Goal: Check status: Check status

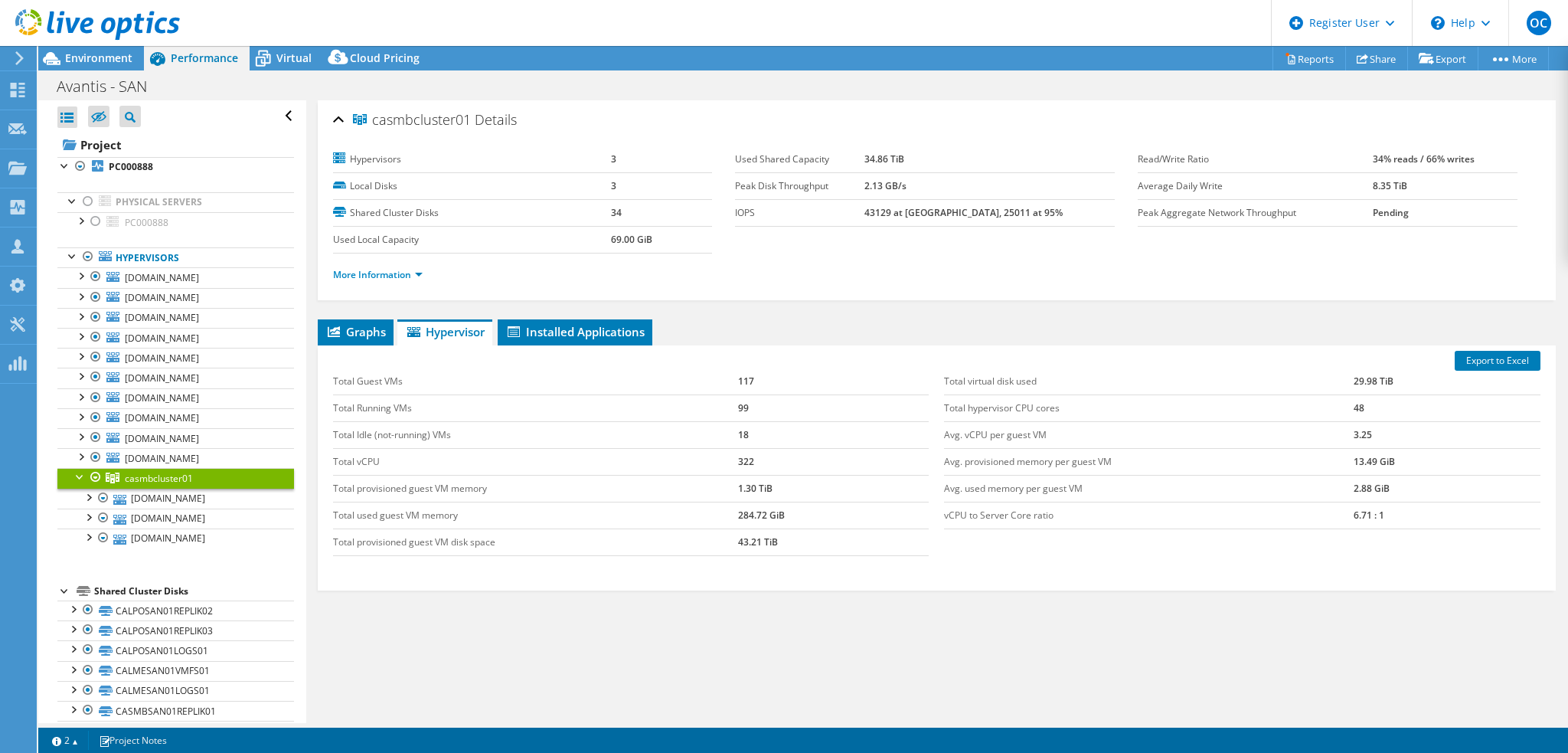
select select "[GEOGRAPHIC_DATA]"
select select "USD"
click at [81, 456] on div at bounding box center [80, 456] width 16 height 16
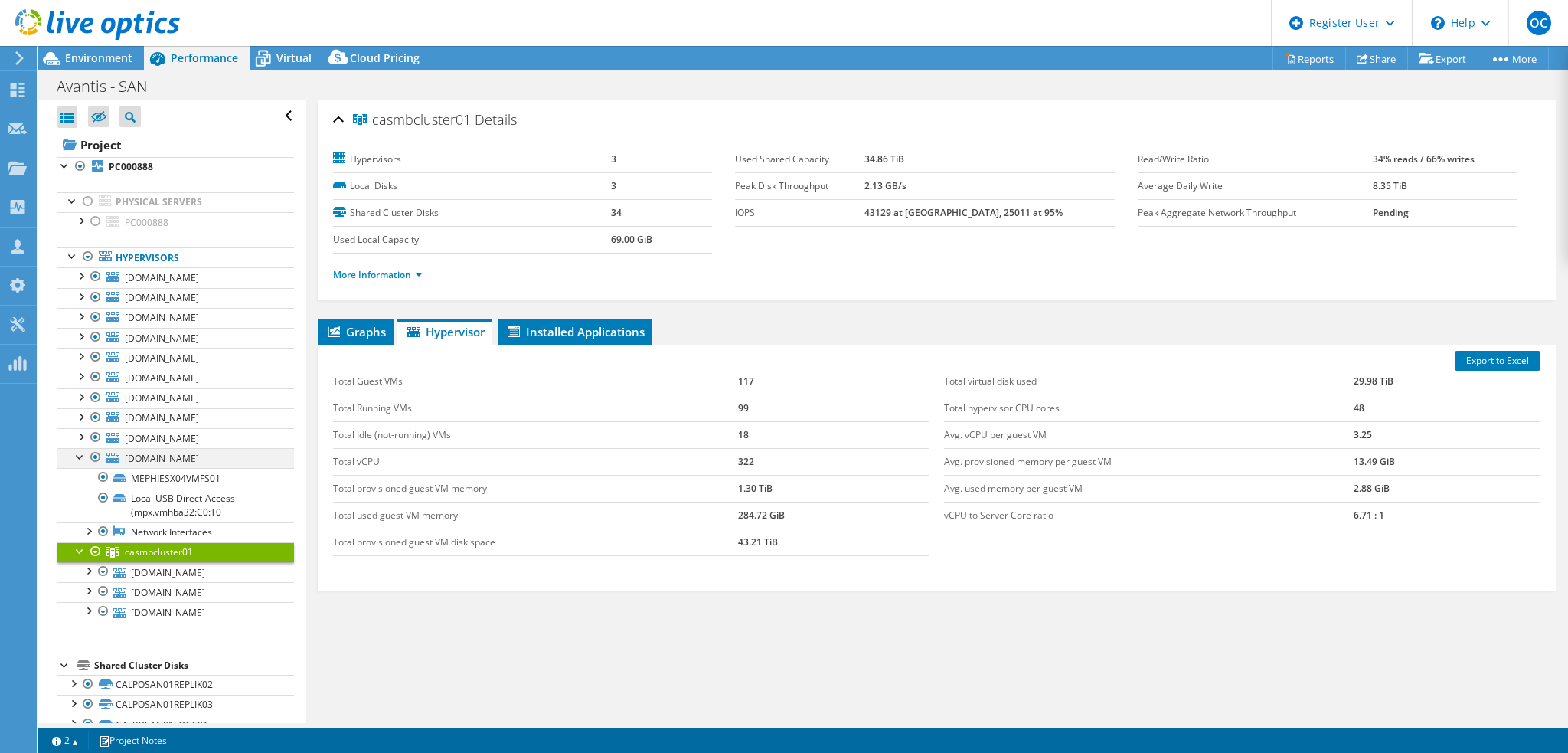
click at [80, 456] on div at bounding box center [80, 456] width 16 height 16
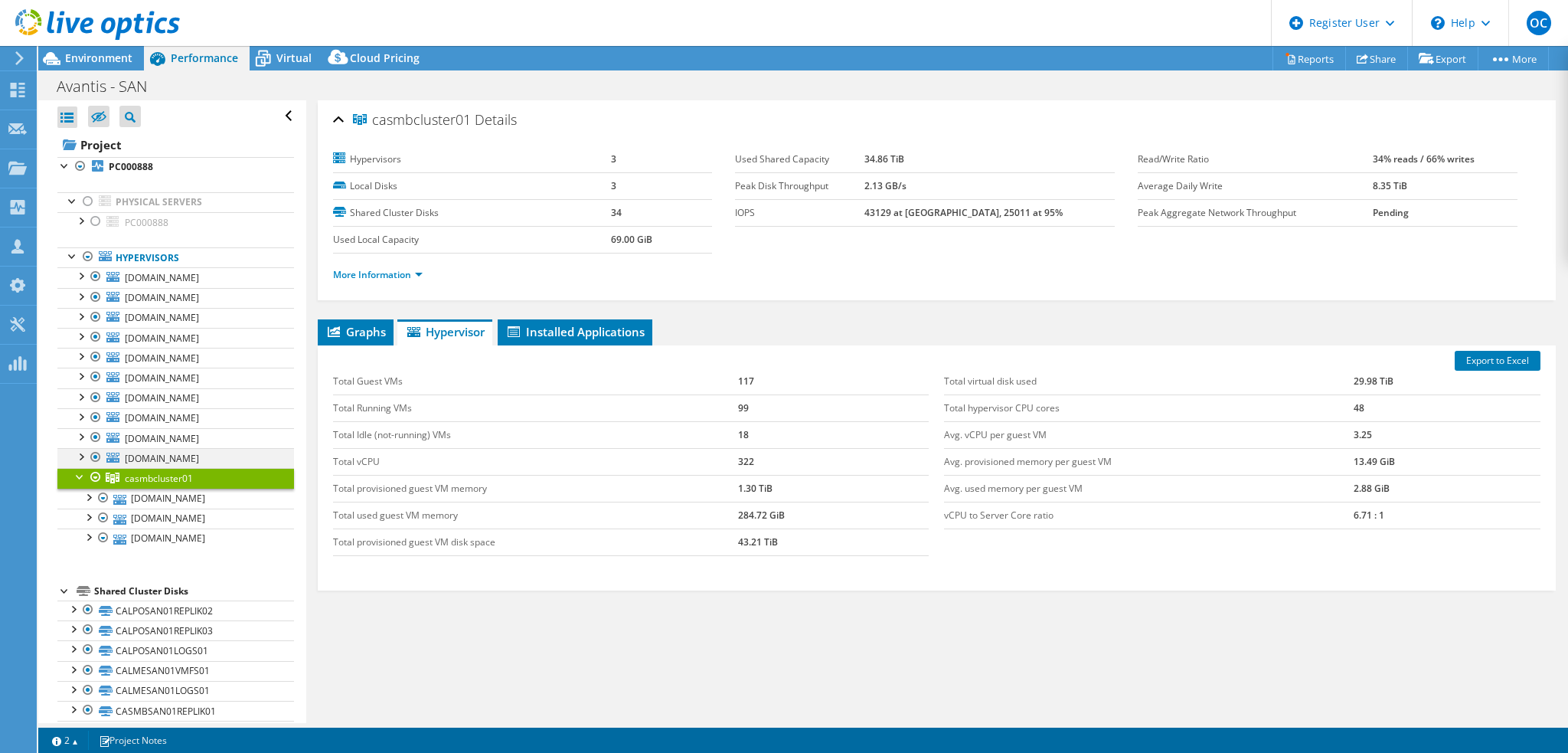
click at [80, 456] on div at bounding box center [80, 456] width 16 height 16
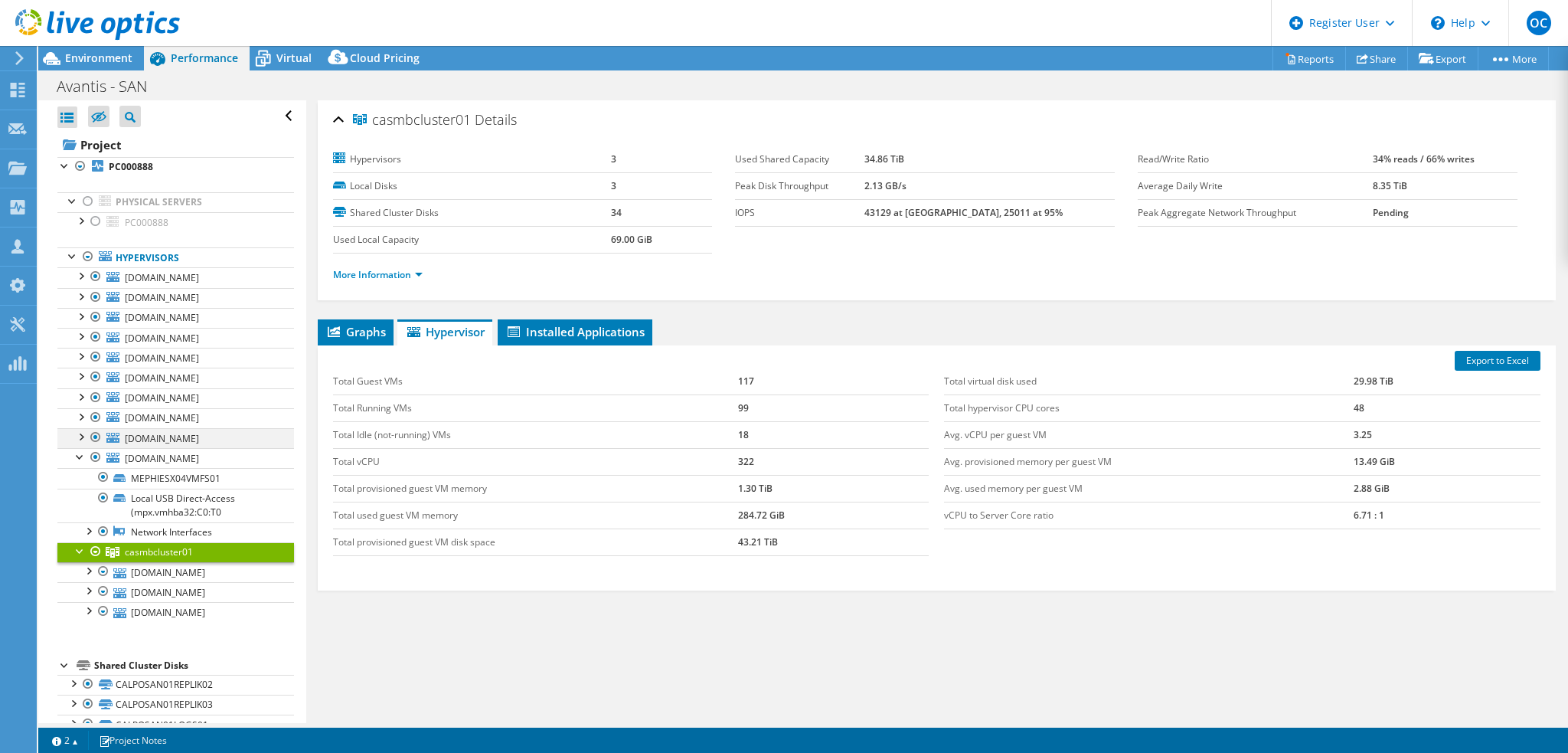
click at [83, 433] on div at bounding box center [80, 436] width 16 height 16
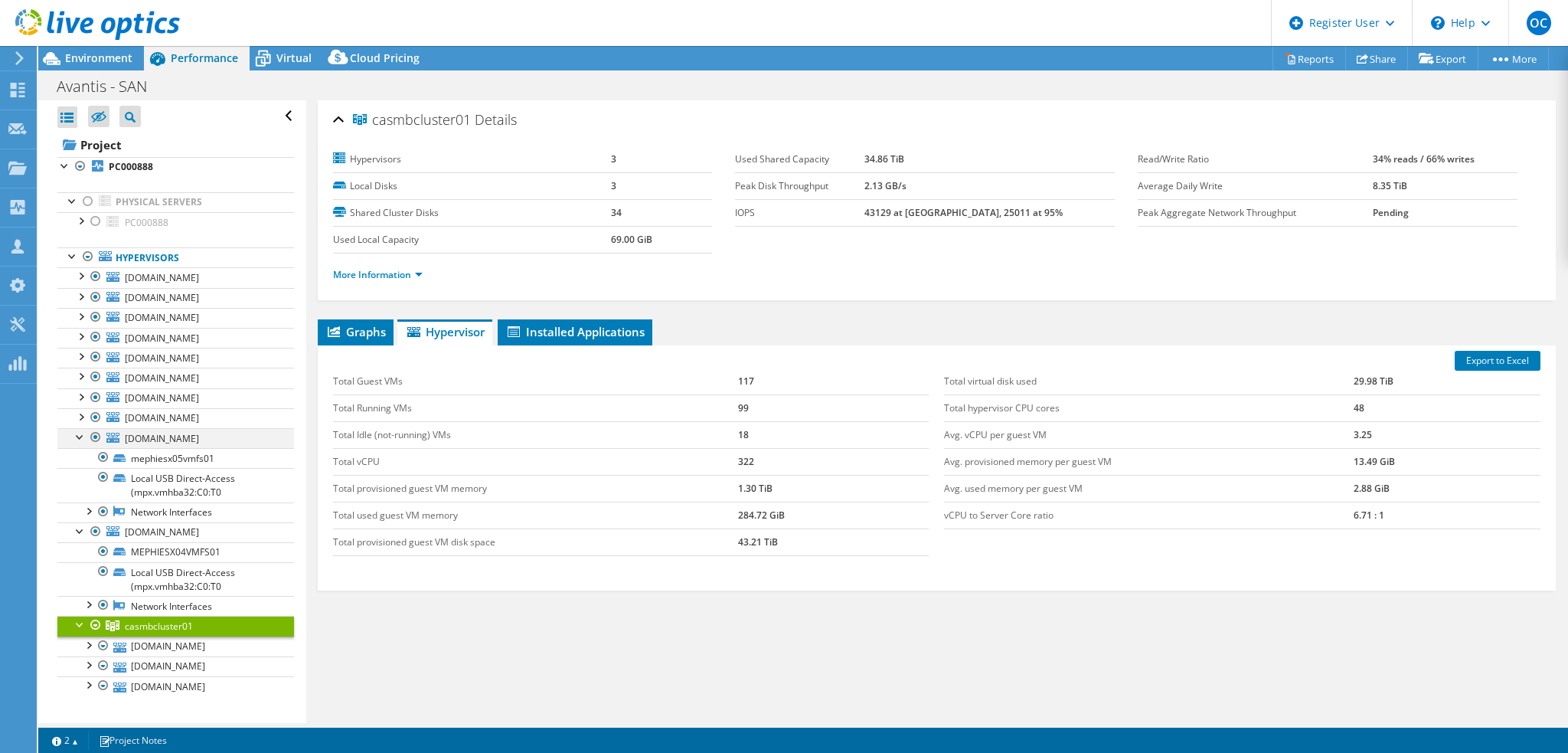
click at [83, 433] on div at bounding box center [80, 436] width 16 height 16
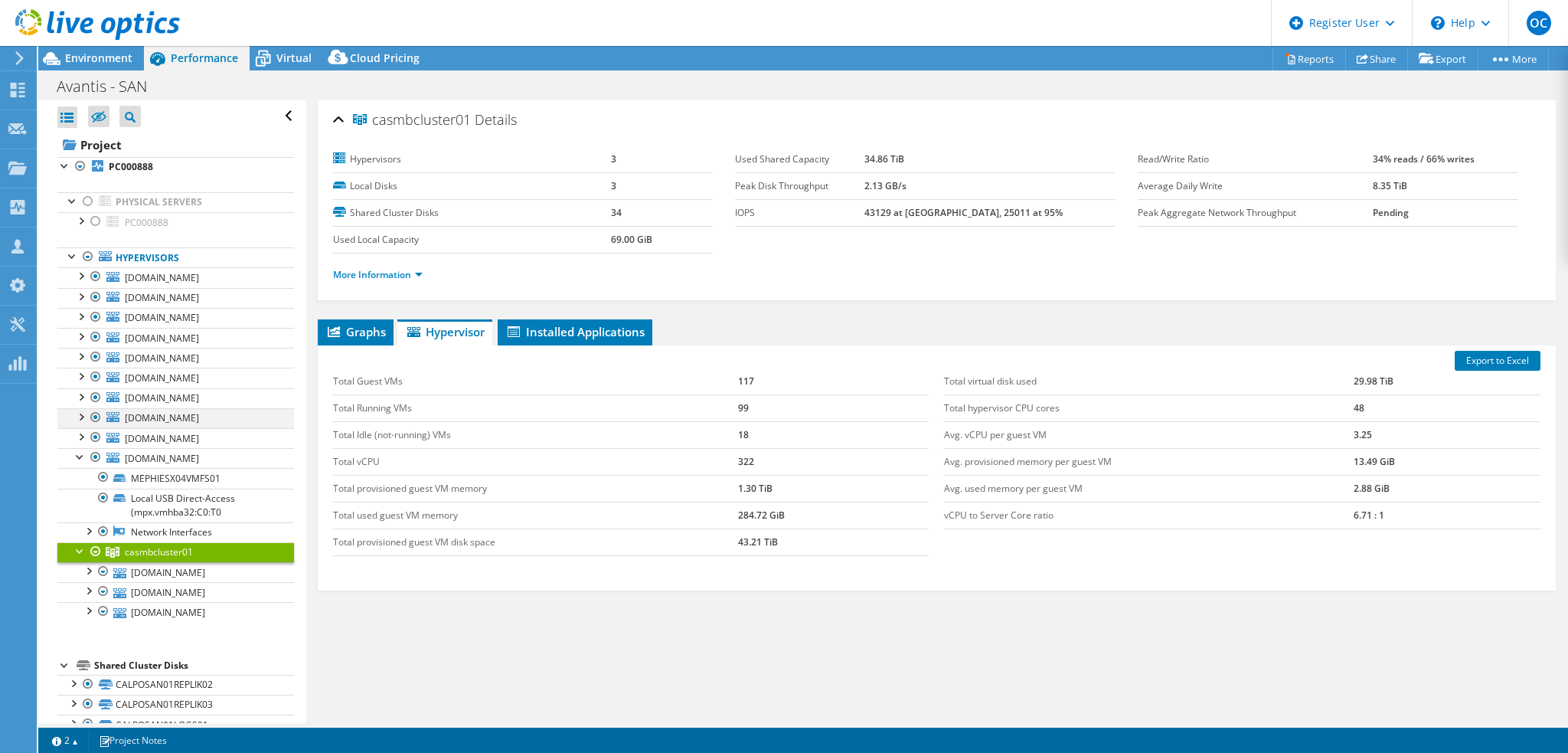
click at [80, 416] on div at bounding box center [80, 416] width 16 height 16
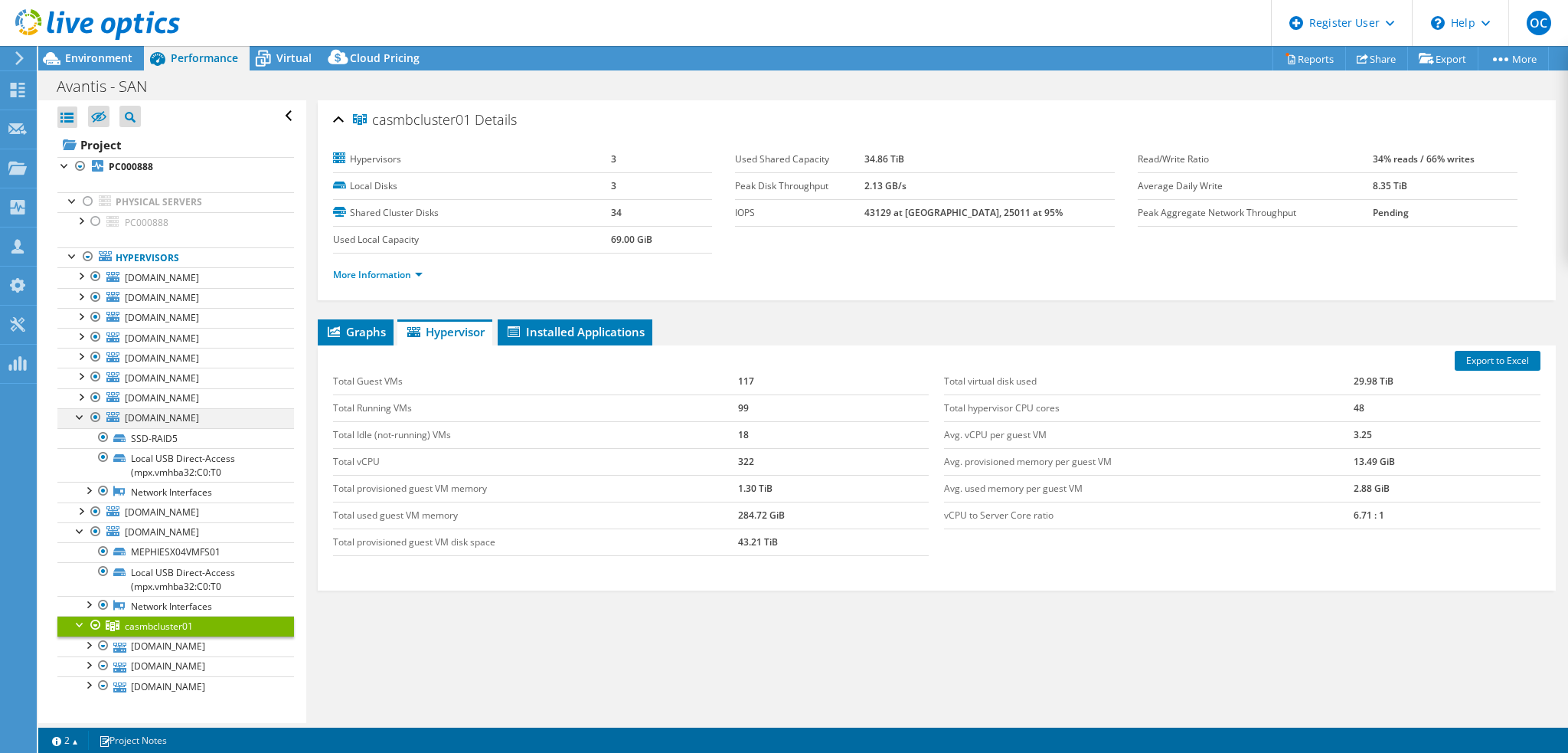
click at [80, 416] on div at bounding box center [80, 416] width 16 height 16
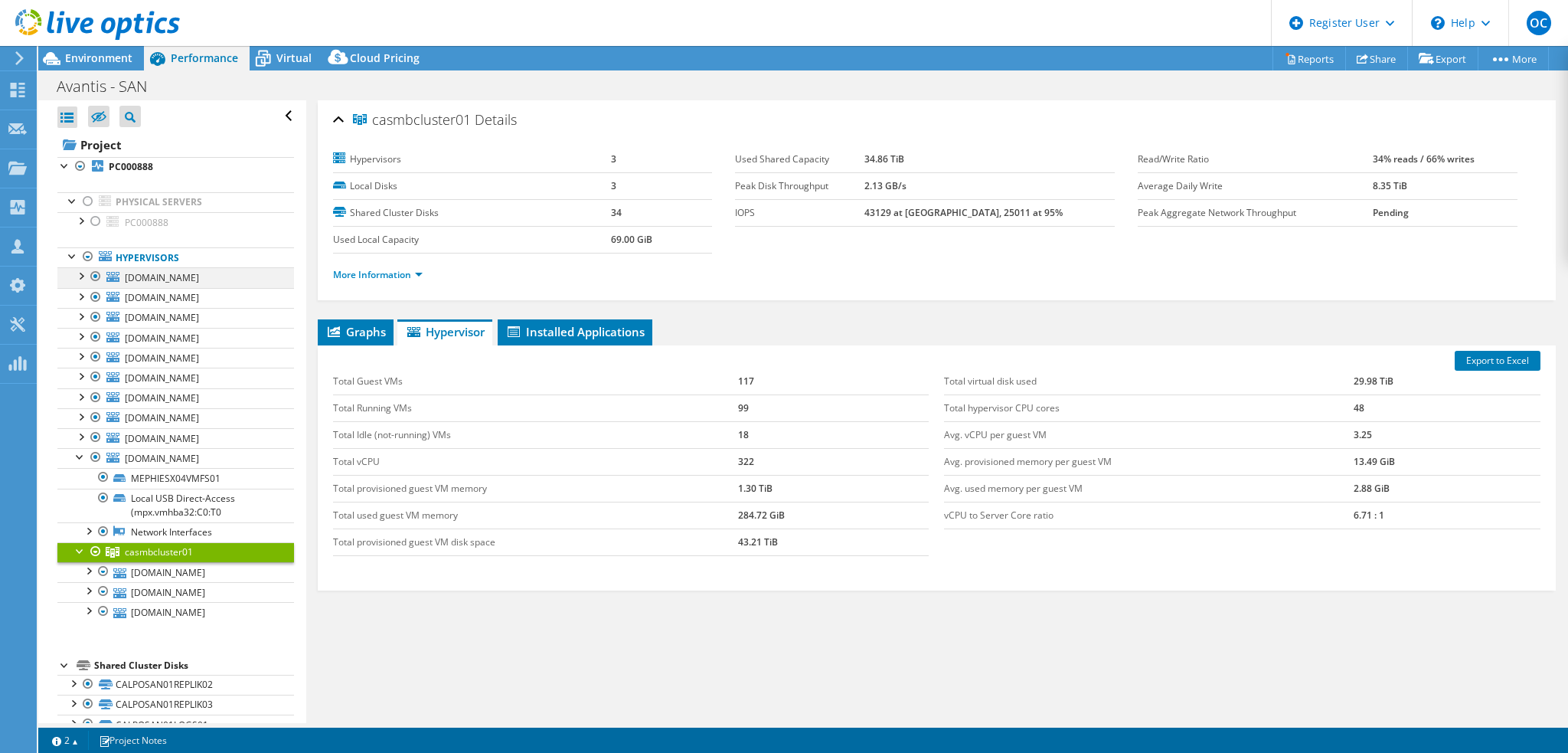
click at [83, 276] on div at bounding box center [80, 274] width 16 height 16
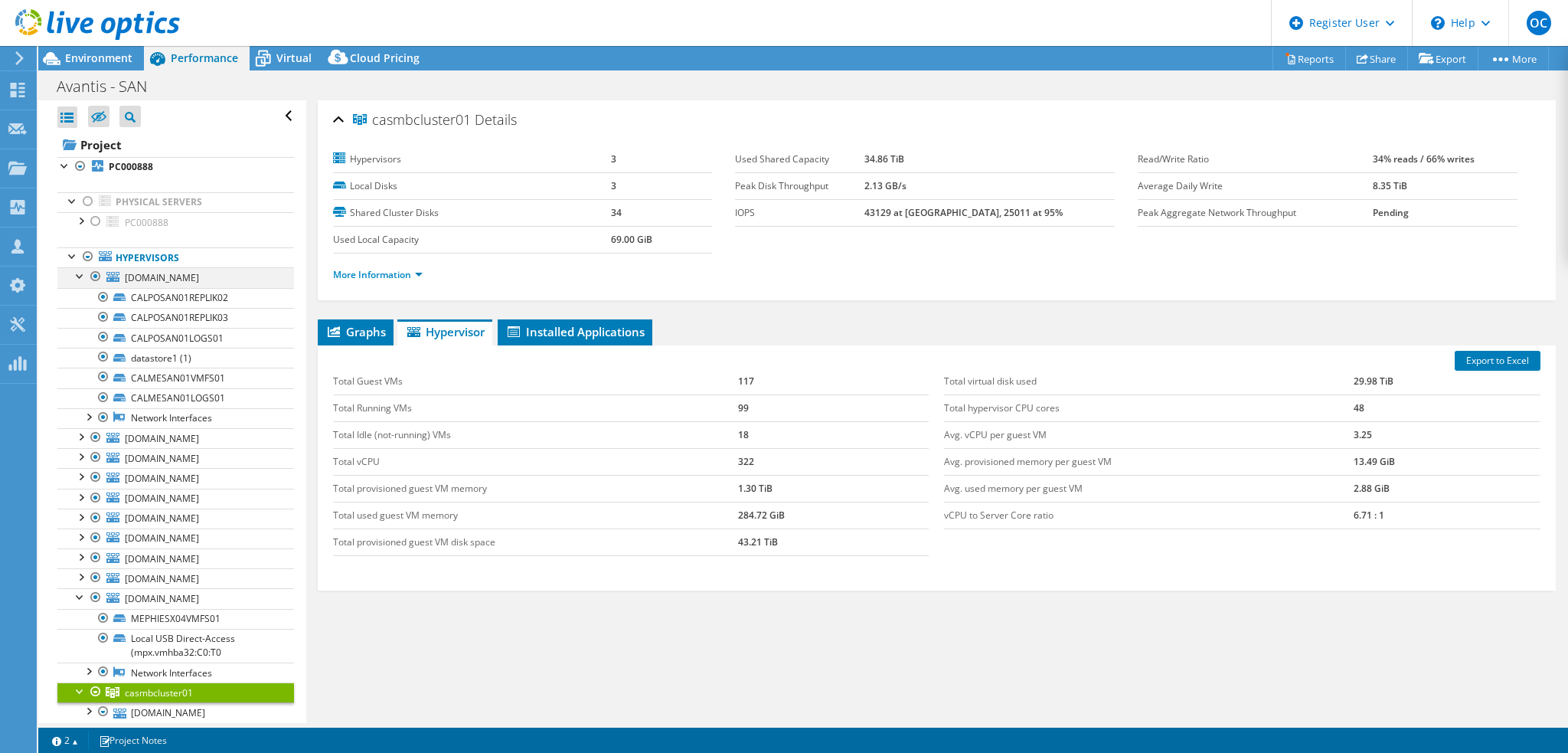
click at [83, 276] on div at bounding box center [80, 274] width 16 height 16
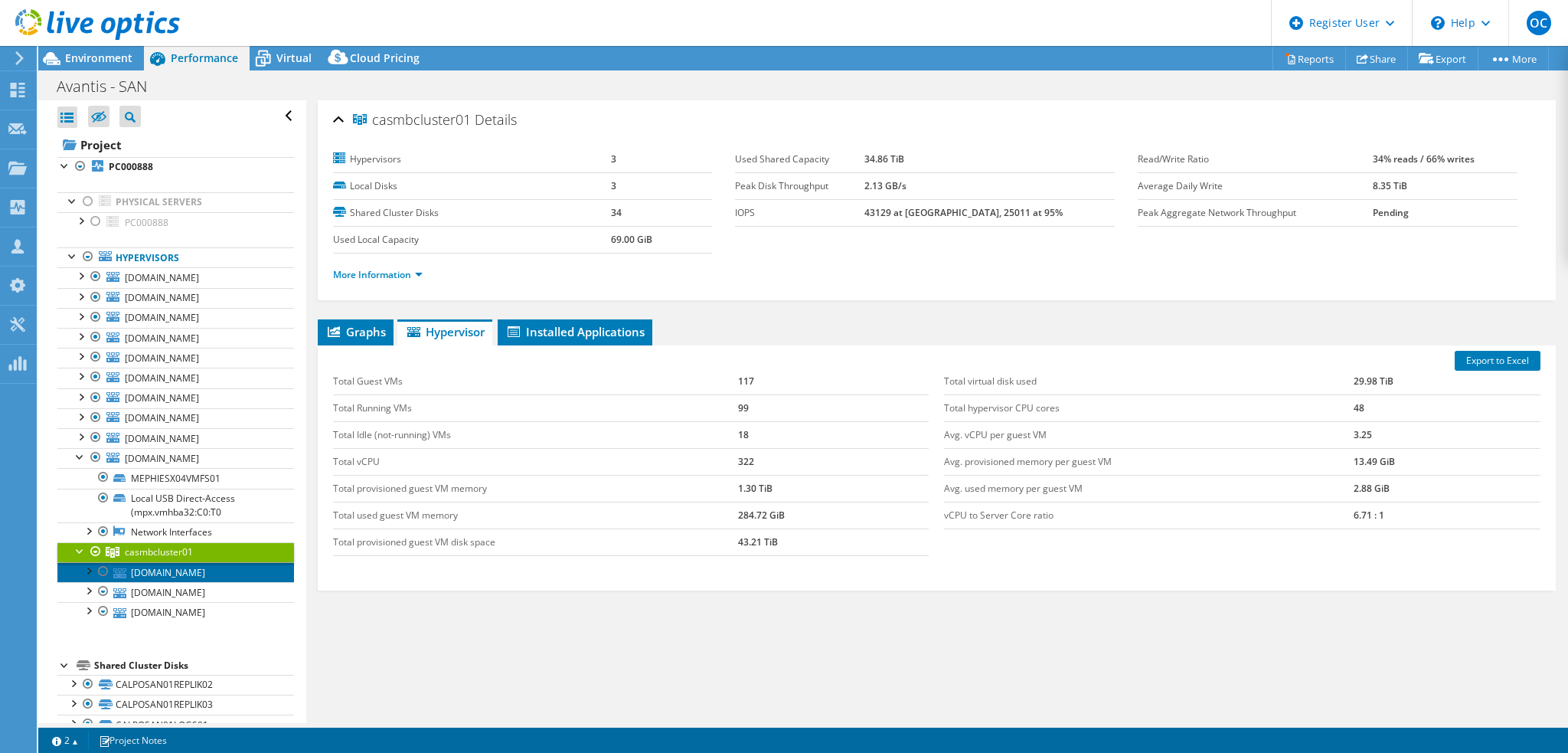
click at [224, 568] on link "[DOMAIN_NAME]" at bounding box center [175, 572] width 236 height 20
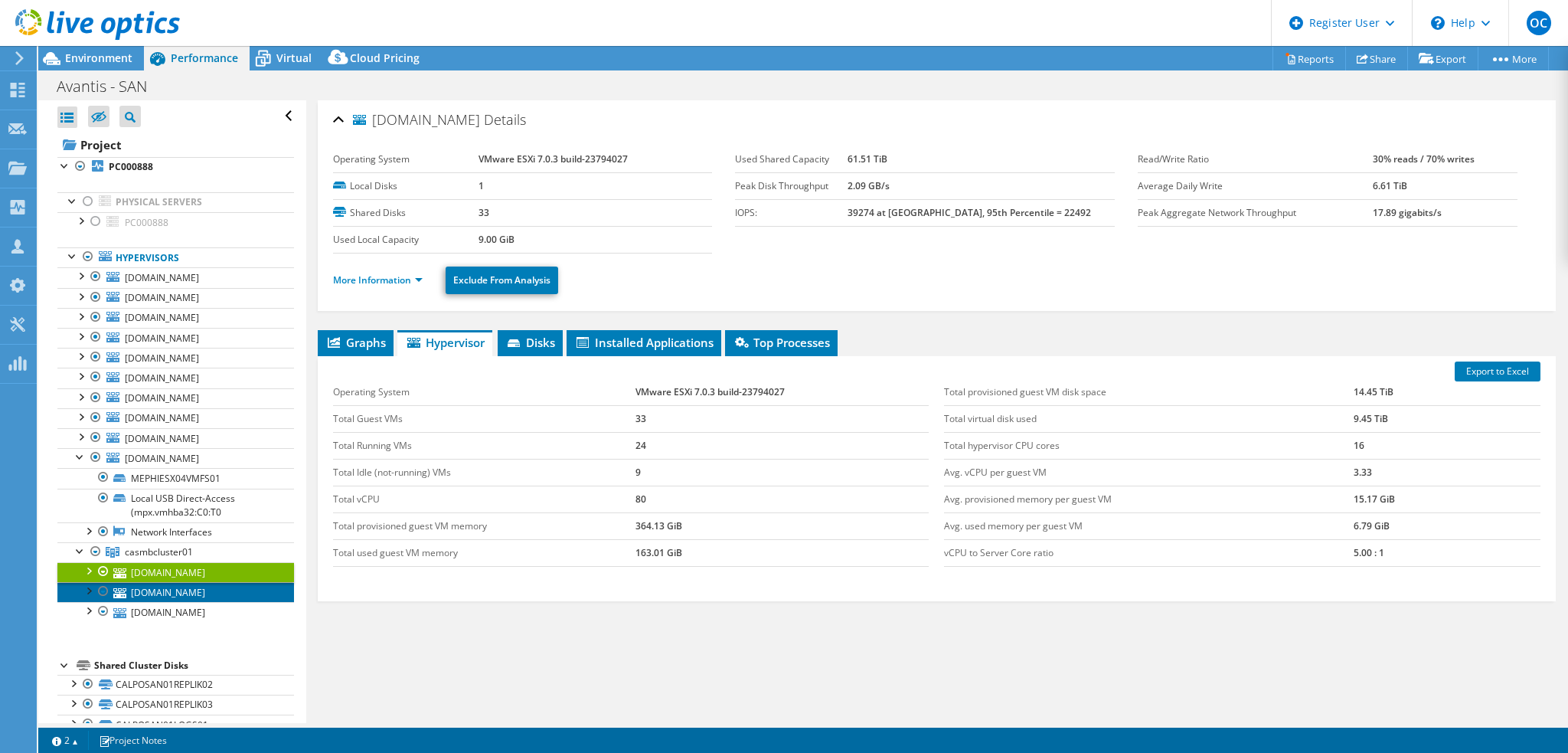
click at [215, 590] on link "[DOMAIN_NAME]" at bounding box center [175, 592] width 236 height 20
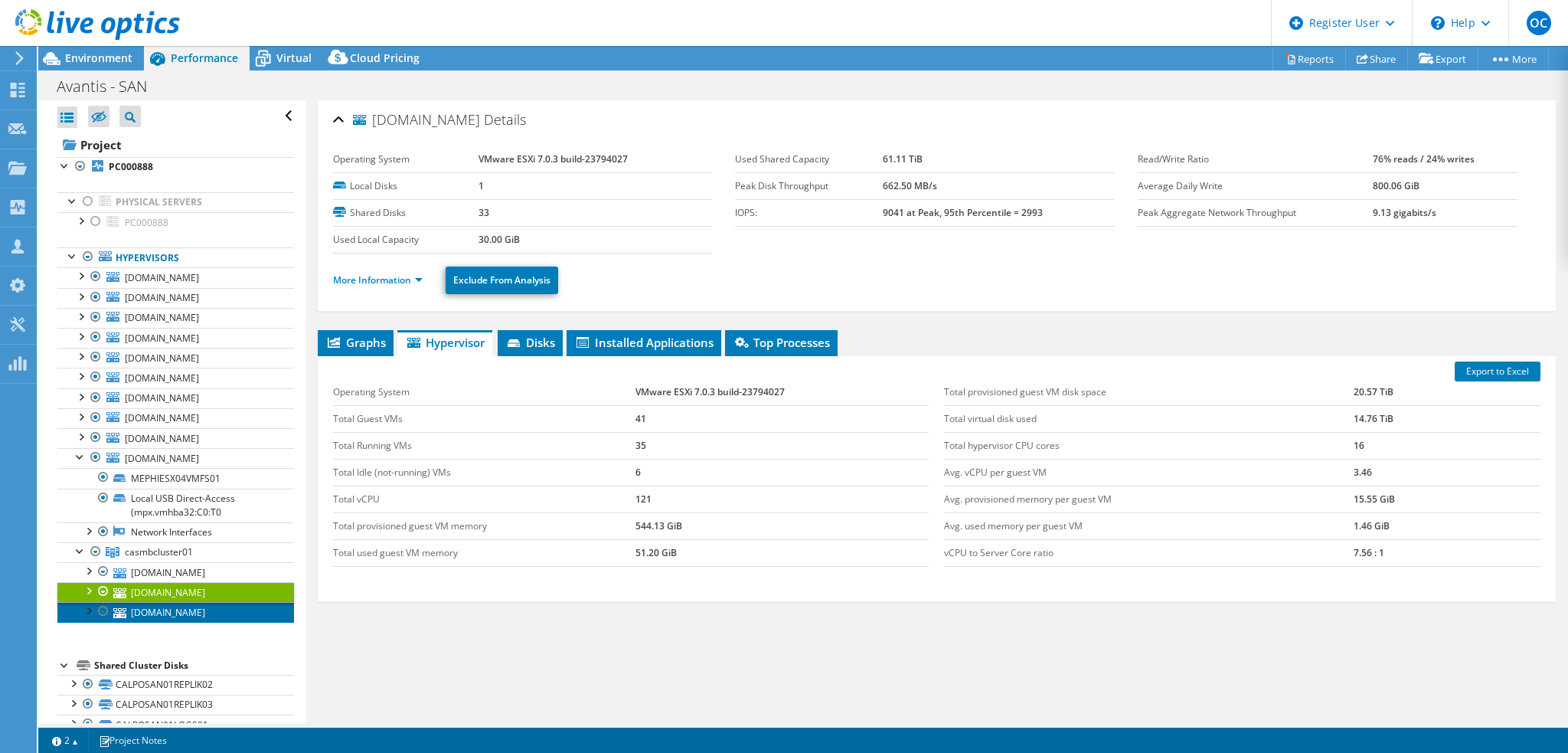
click at [219, 610] on link "[DOMAIN_NAME]" at bounding box center [175, 612] width 236 height 20
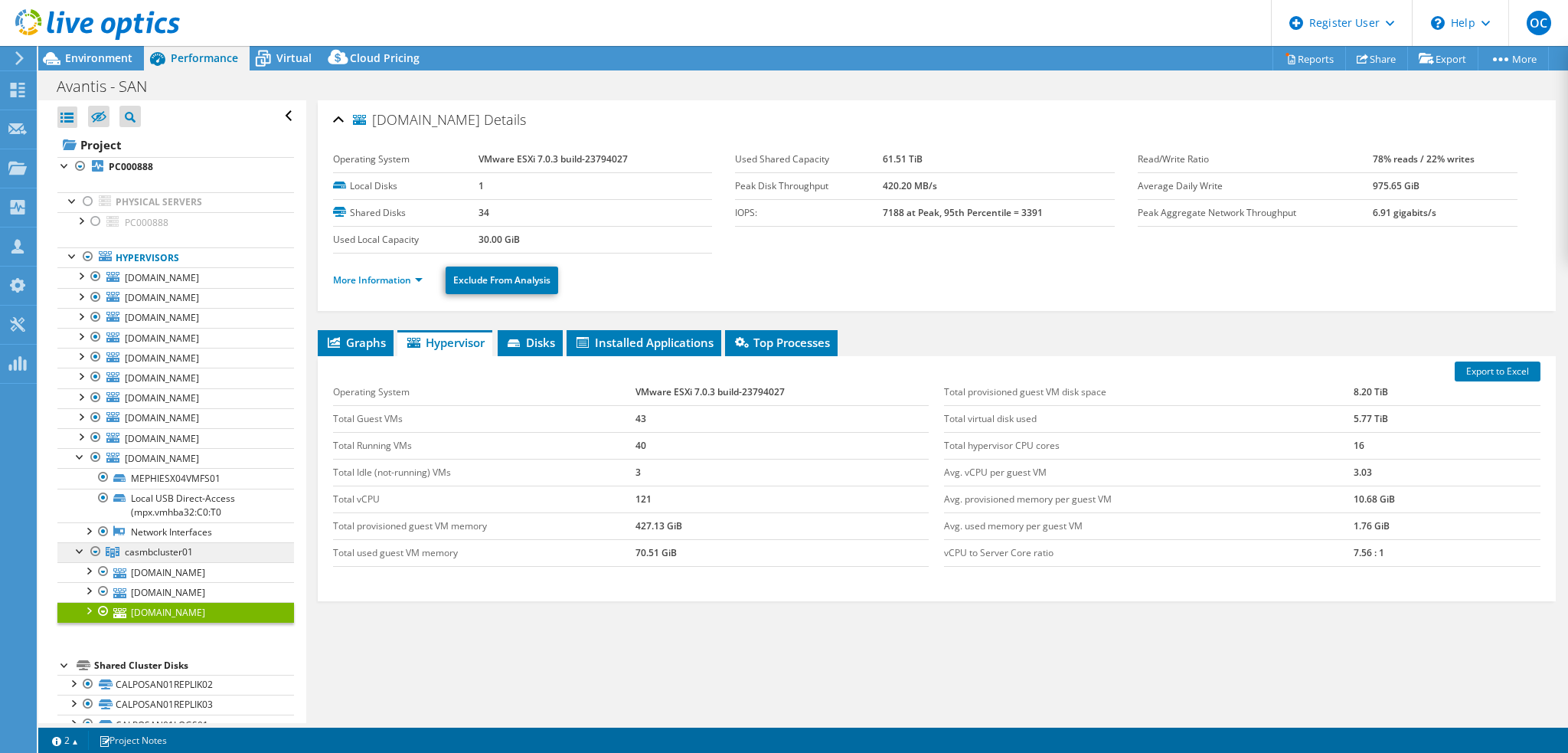
click at [153, 553] on span "casmbcluster01" at bounding box center [159, 552] width 68 height 13
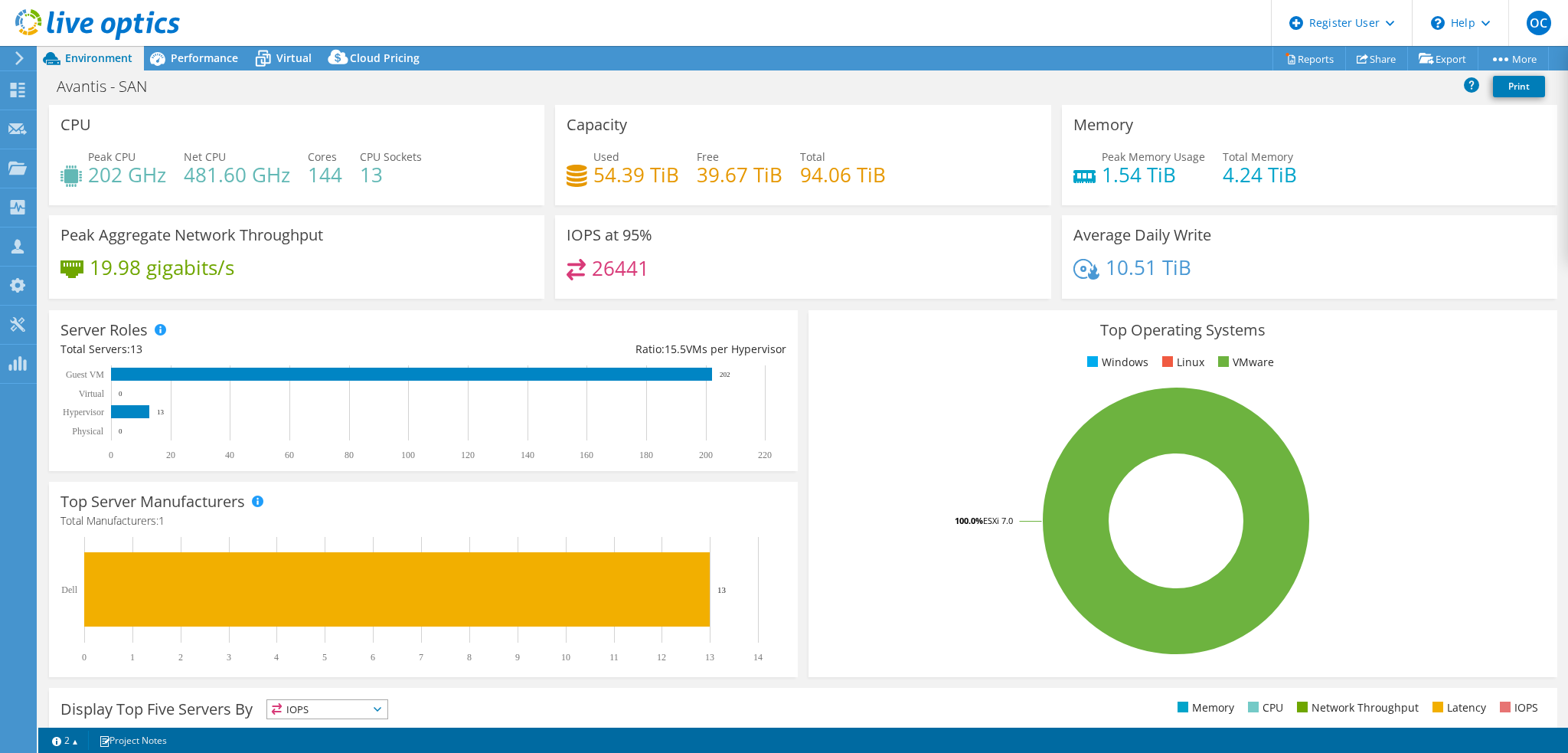
select select "[GEOGRAPHIC_DATA]"
select select "USD"
